Goal: Information Seeking & Learning: Learn about a topic

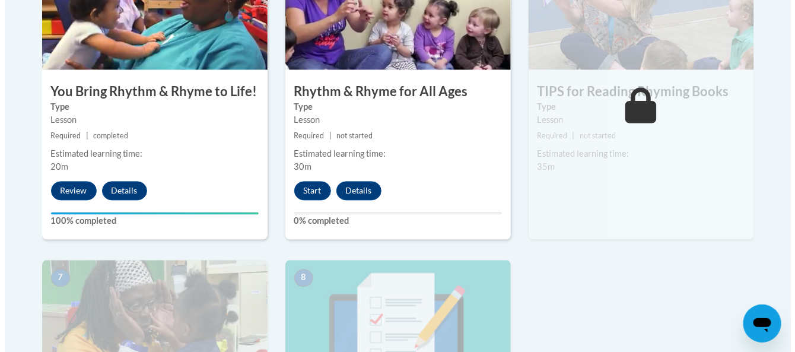
scroll to position [784, 0]
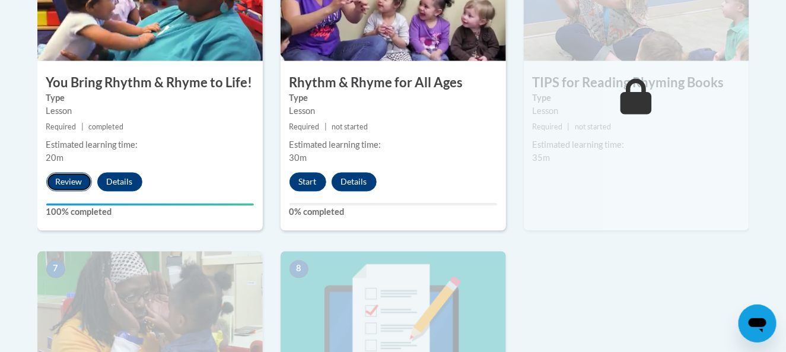
click at [58, 182] on button "Review" at bounding box center [69, 182] width 46 height 19
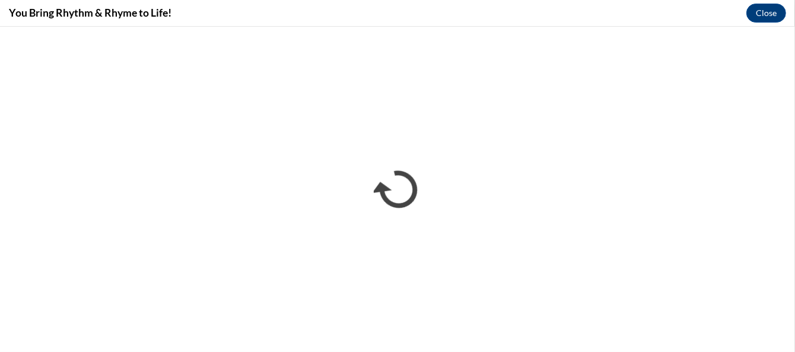
scroll to position [0, 0]
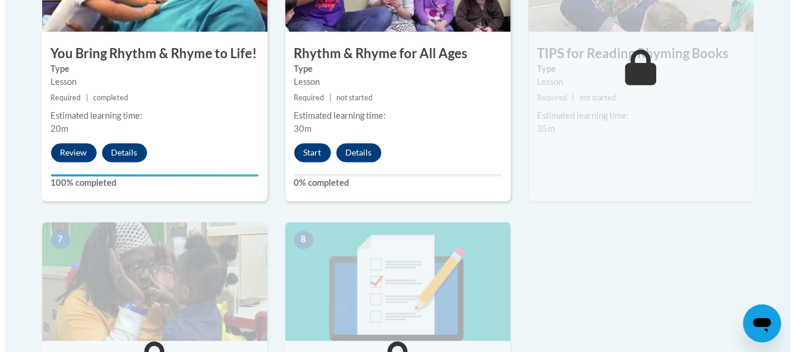
scroll to position [820, 0]
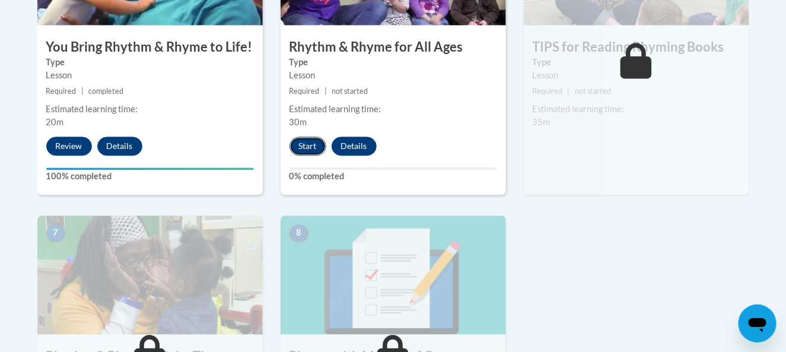
click at [304, 147] on button "Start" at bounding box center [308, 145] width 37 height 19
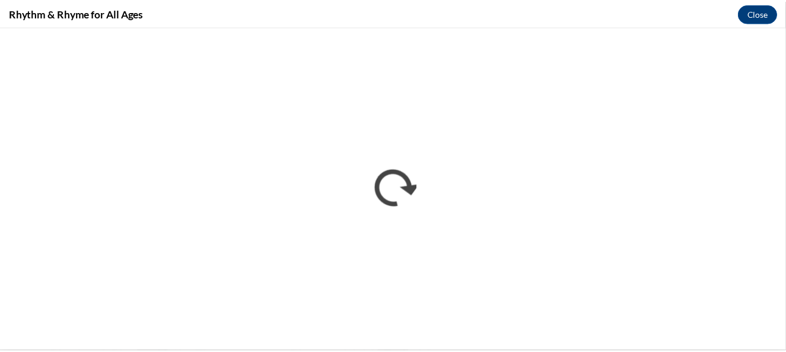
scroll to position [0, 0]
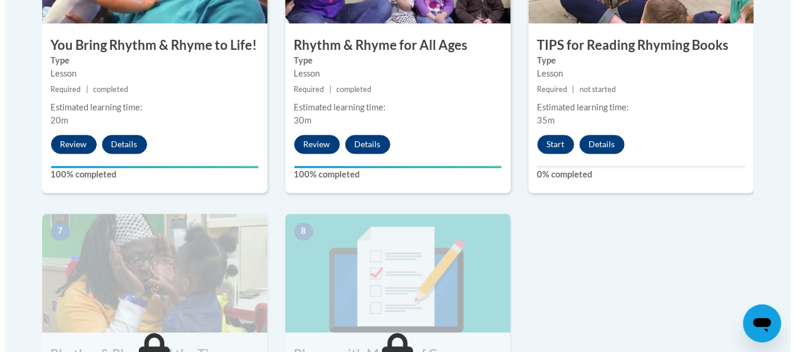
scroll to position [822, 0]
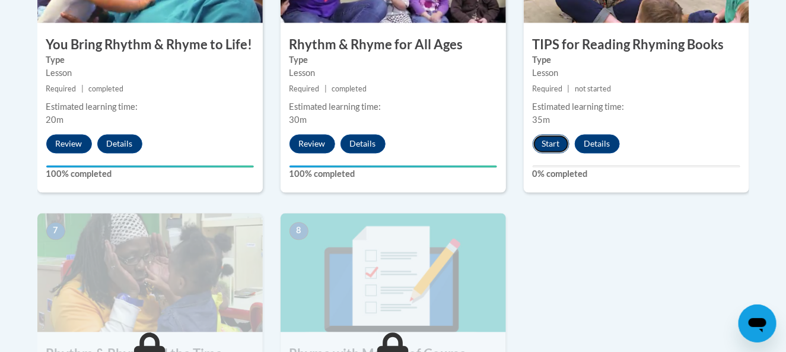
click at [546, 144] on button "Start" at bounding box center [551, 143] width 37 height 19
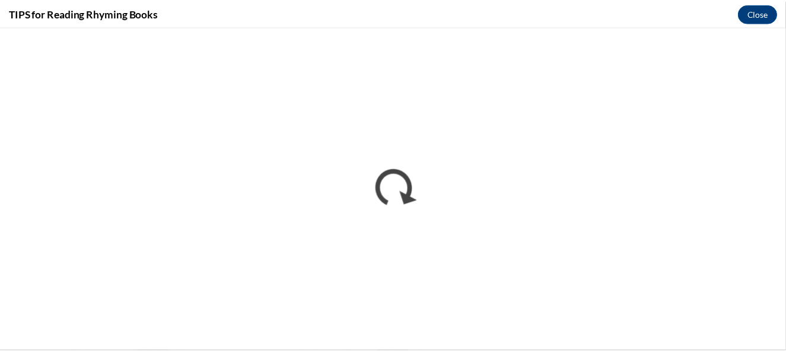
scroll to position [0, 0]
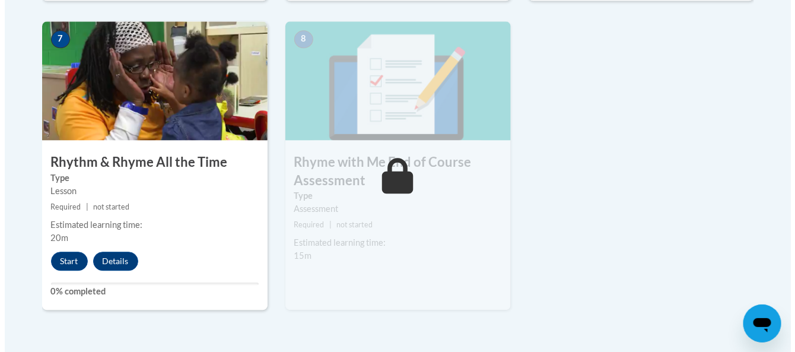
scroll to position [1025, 0]
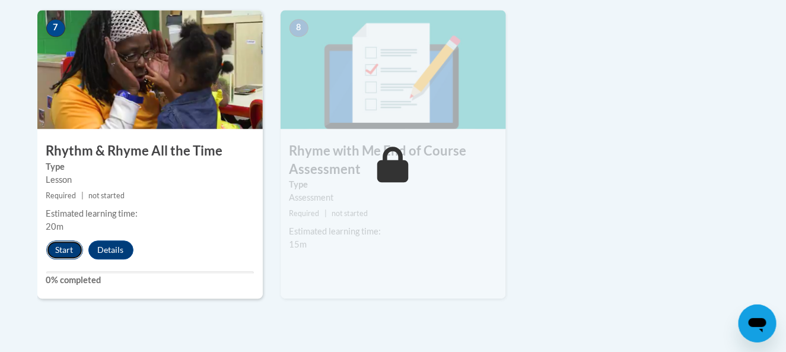
click at [60, 247] on button "Start" at bounding box center [64, 249] width 37 height 19
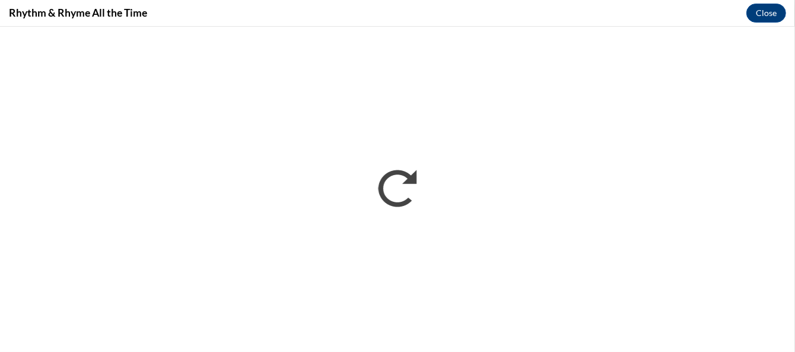
scroll to position [0, 0]
